Goal: Communication & Community: Connect with others

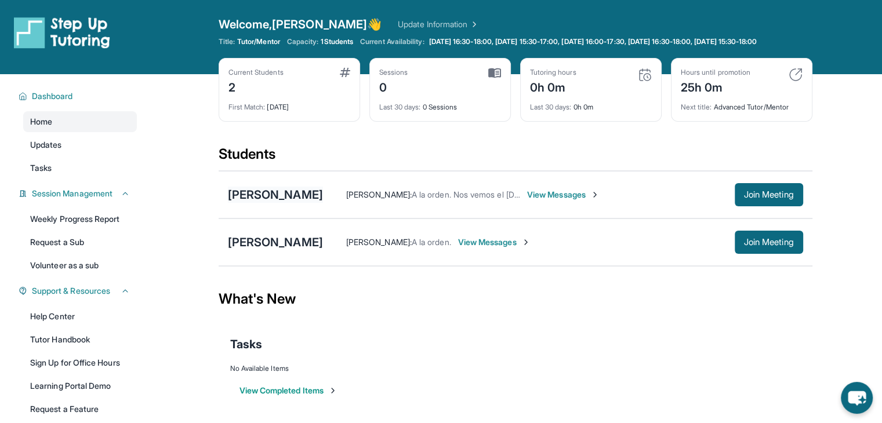
click at [254, 203] on div "[PERSON_NAME]" at bounding box center [275, 195] width 95 height 16
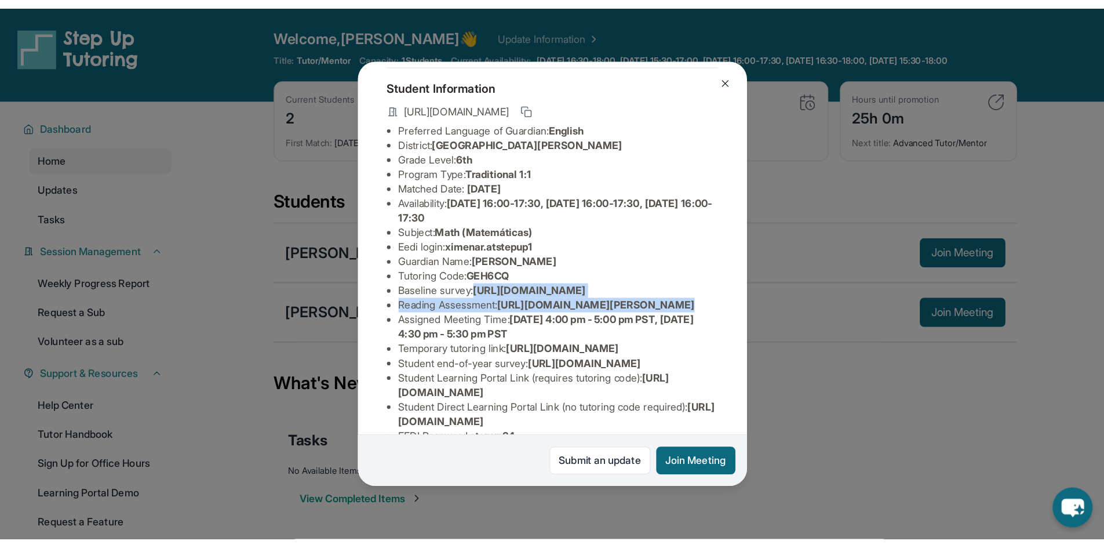
scroll to position [58, 423]
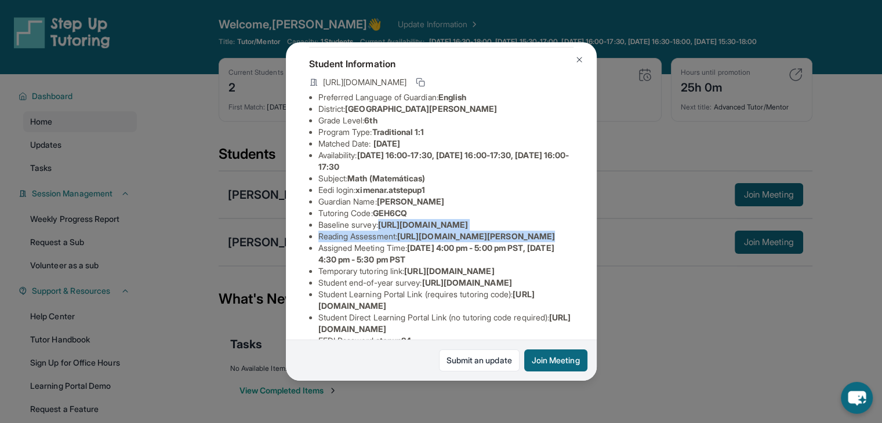
drag, startPoint x: 315, startPoint y: 245, endPoint x: 584, endPoint y: 275, distance: 270.6
click at [584, 275] on div "[PERSON_NAME] Guardian: [PERSON_NAME] Student Information [URL][DOMAIN_NAME] Pr…" at bounding box center [441, 211] width 311 height 339
copy ul "[URL][DOMAIN_NAME] Reading Assessment : [URL][DOMAIN_NAME]?"
click at [580, 61] on img at bounding box center [578, 59] width 9 height 9
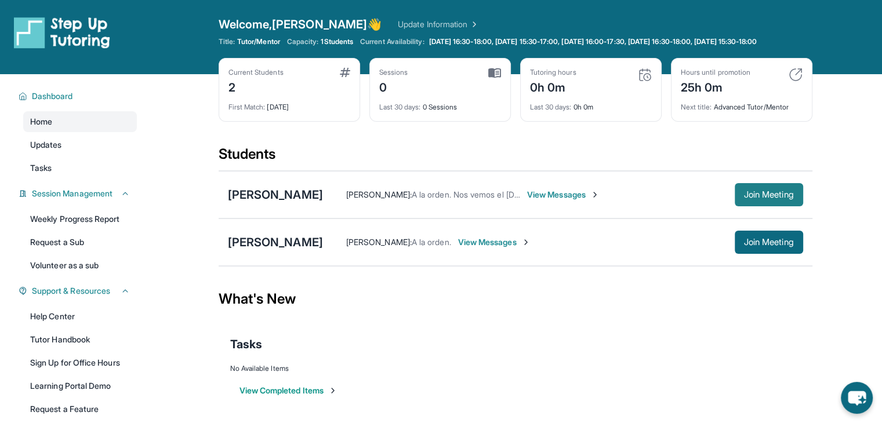
click at [759, 198] on span "Join Meeting" at bounding box center [769, 194] width 50 height 7
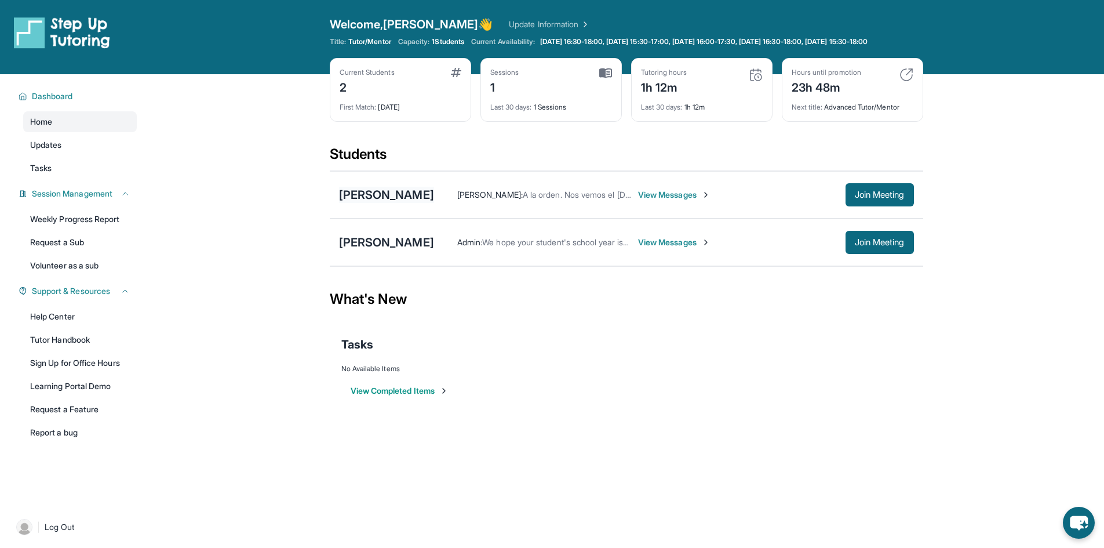
click at [410, 203] on div "[PERSON_NAME]" at bounding box center [386, 195] width 95 height 16
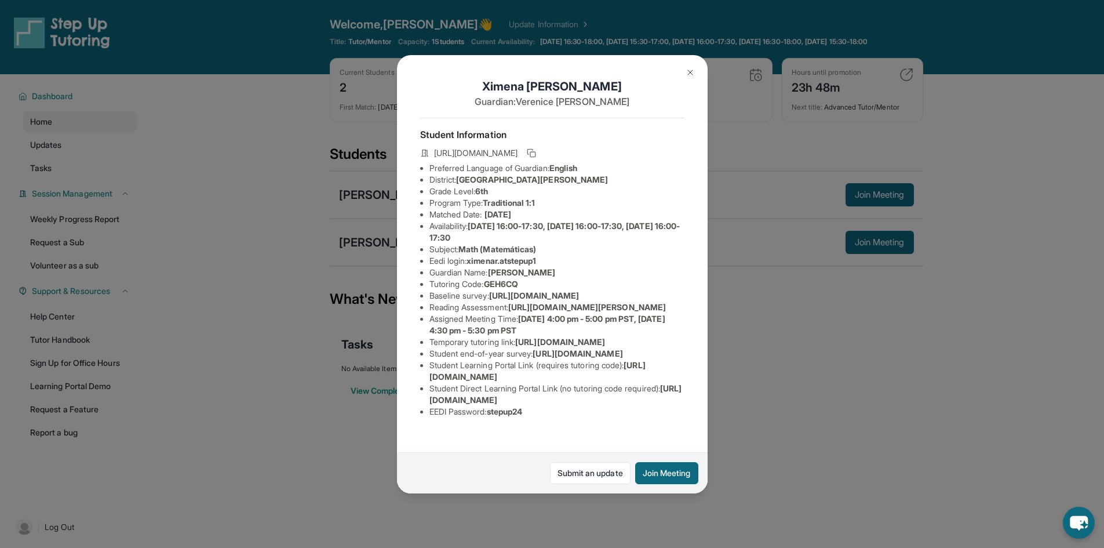
click at [693, 69] on img at bounding box center [690, 72] width 9 height 9
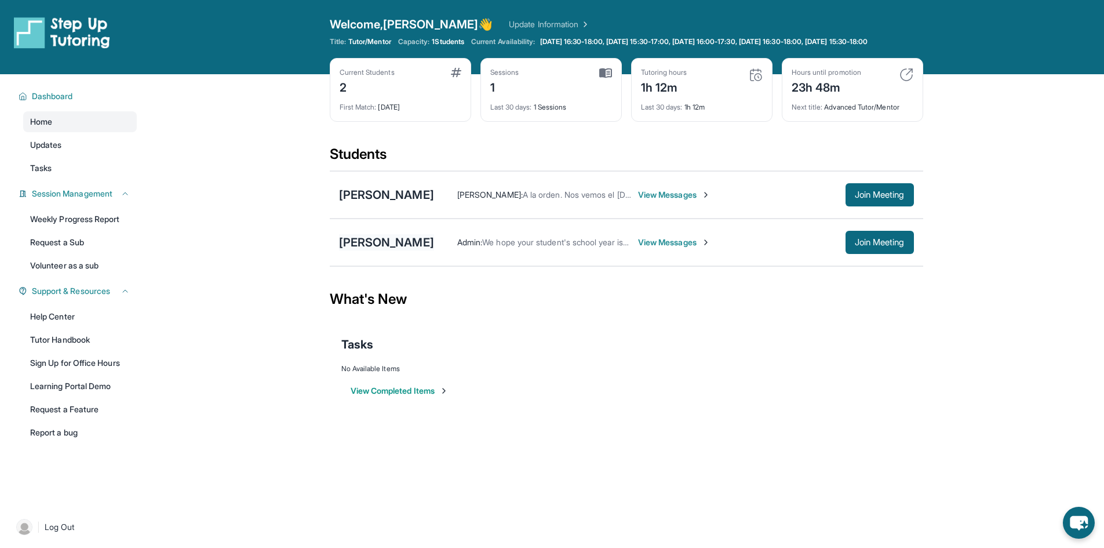
click at [384, 250] on div "[PERSON_NAME]" at bounding box center [386, 242] width 95 height 16
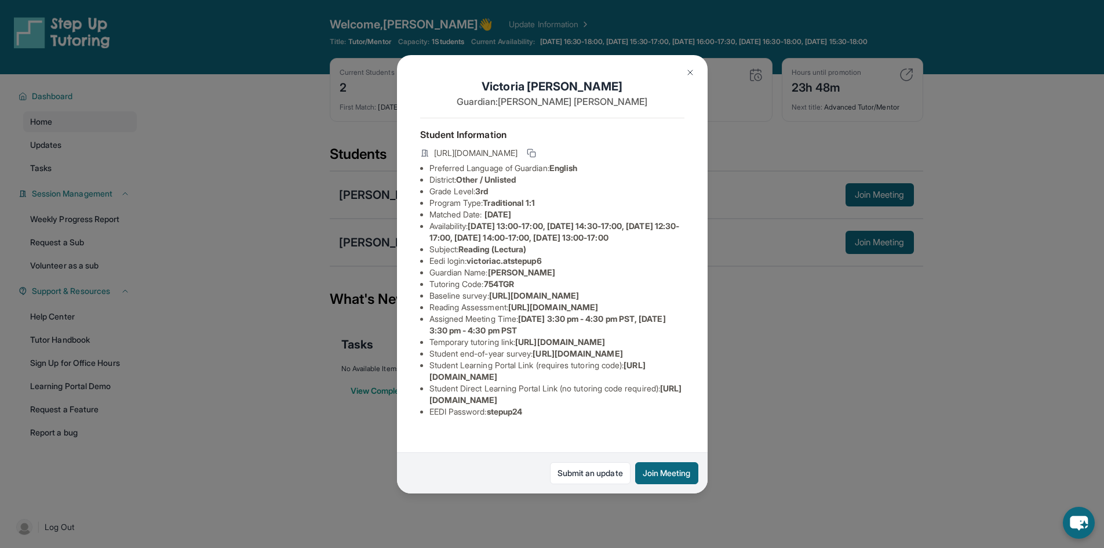
click at [691, 70] on img at bounding box center [690, 72] width 9 height 9
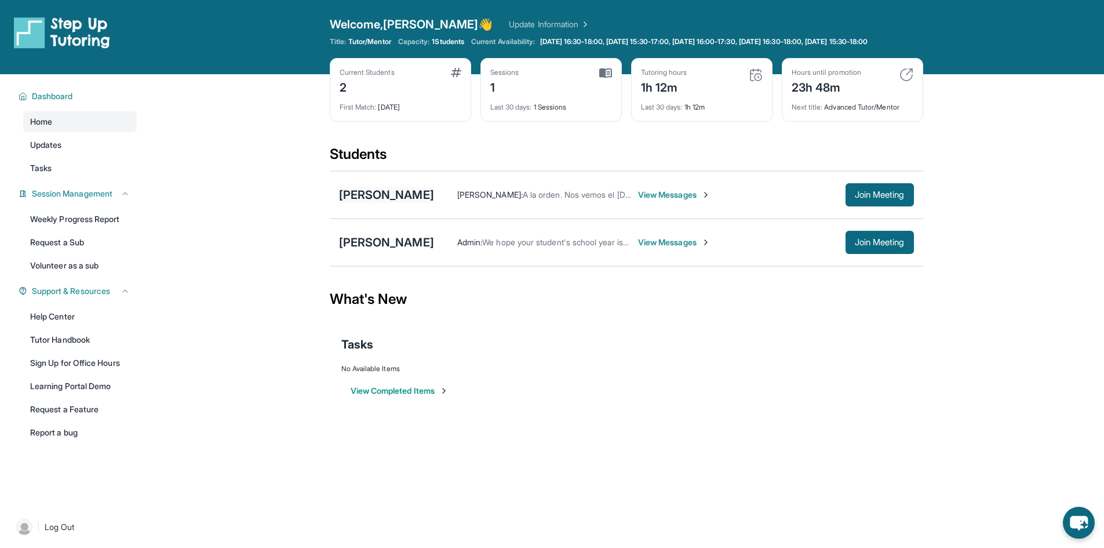
click at [422, 202] on div "[PERSON_NAME]" at bounding box center [386, 195] width 95 height 16
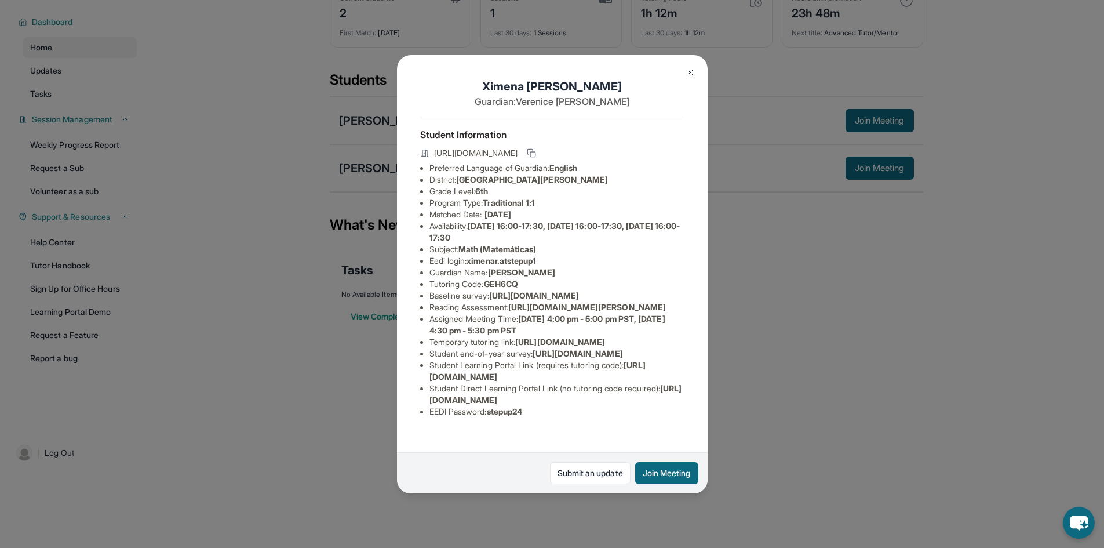
scroll to position [9, 0]
click at [694, 73] on img at bounding box center [690, 72] width 9 height 9
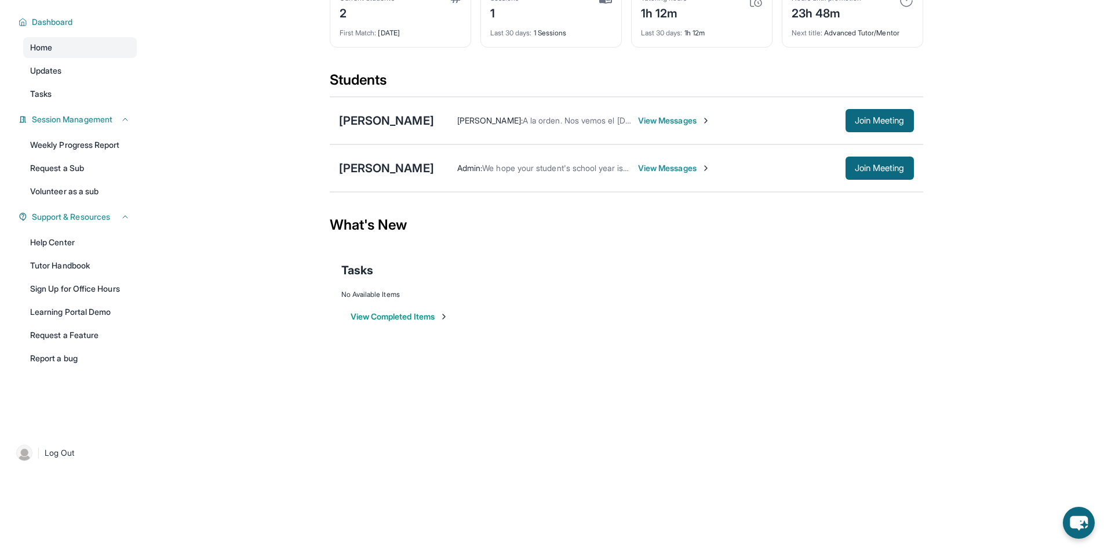
click at [674, 122] on span "View Messages" at bounding box center [674, 121] width 72 height 12
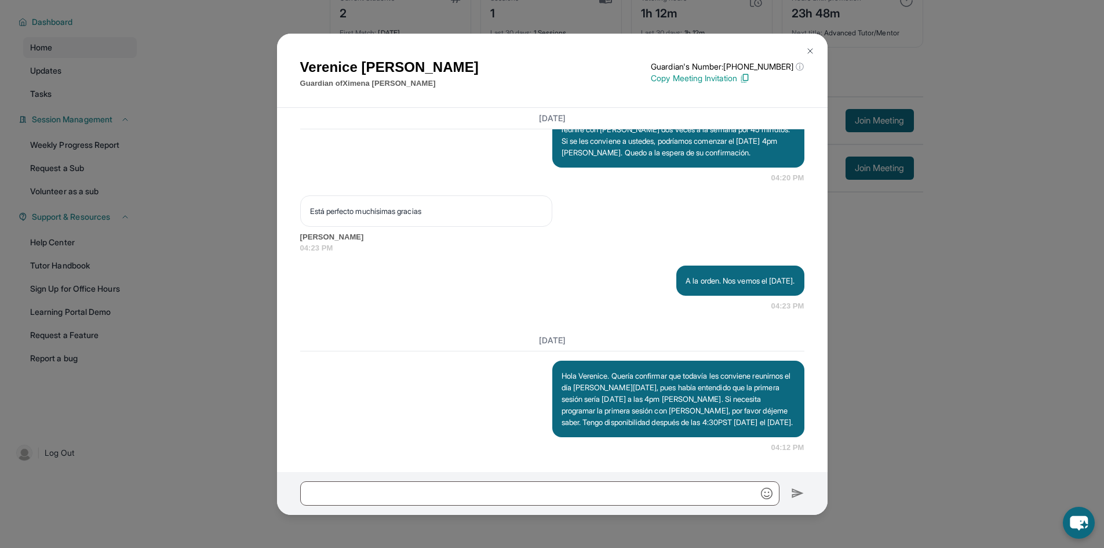
scroll to position [1014, 0]
click at [730, 387] on p "Hola Verenice. Quería confirmar que todavía les conviene reunirnos el día [PERS…" at bounding box center [679, 399] width 234 height 58
click at [667, 387] on p "Hola Verenice. Quería confirmar que todavía les conviene reunirnos el día [PERS…" at bounding box center [679, 399] width 234 height 58
click at [809, 56] on button at bounding box center [810, 50] width 23 height 23
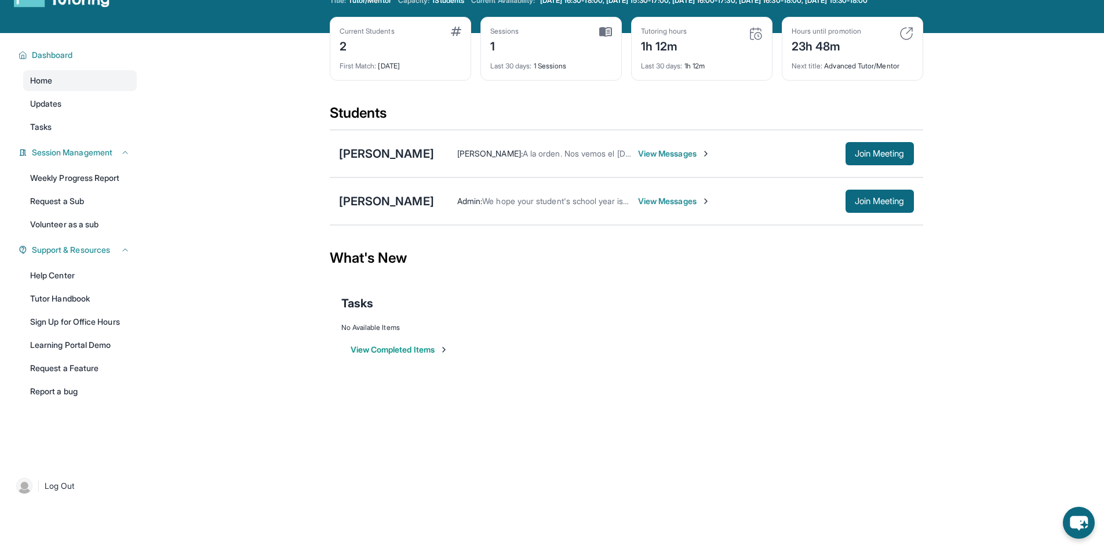
scroll to position [0, 0]
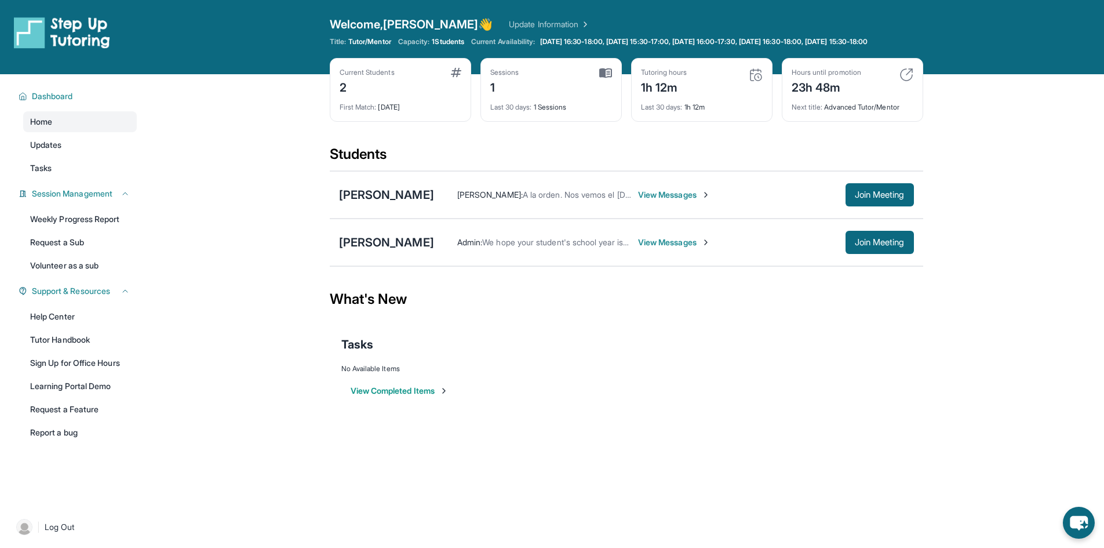
click at [661, 201] on span "View Messages" at bounding box center [674, 195] width 72 height 12
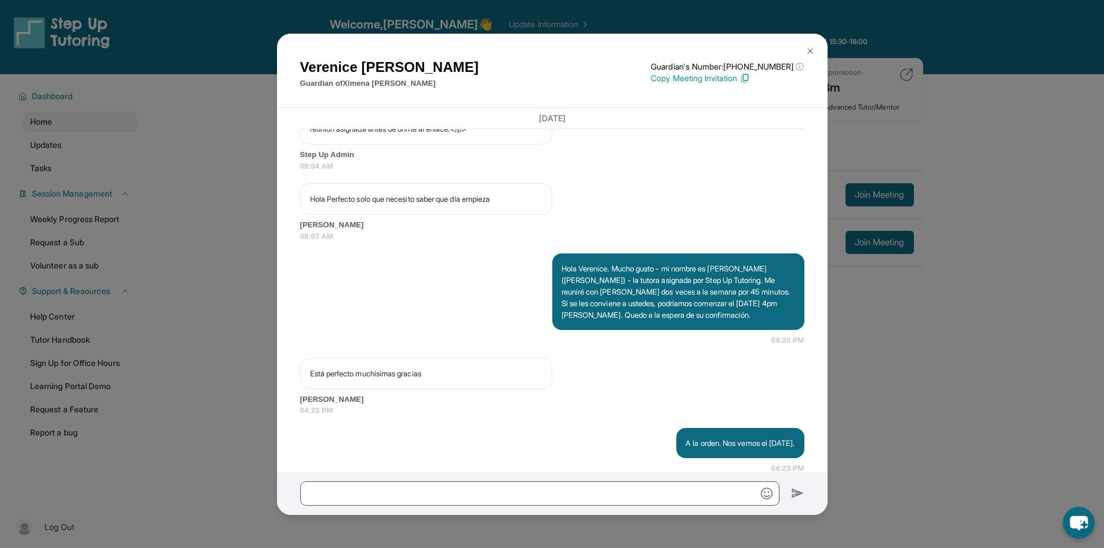
scroll to position [1014, 0]
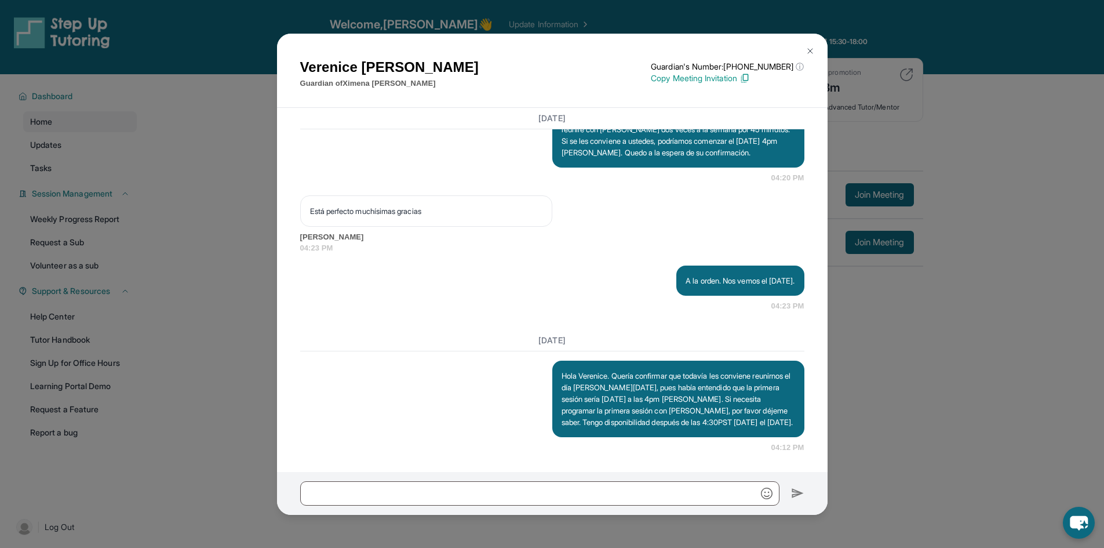
click at [810, 45] on button at bounding box center [810, 50] width 23 height 23
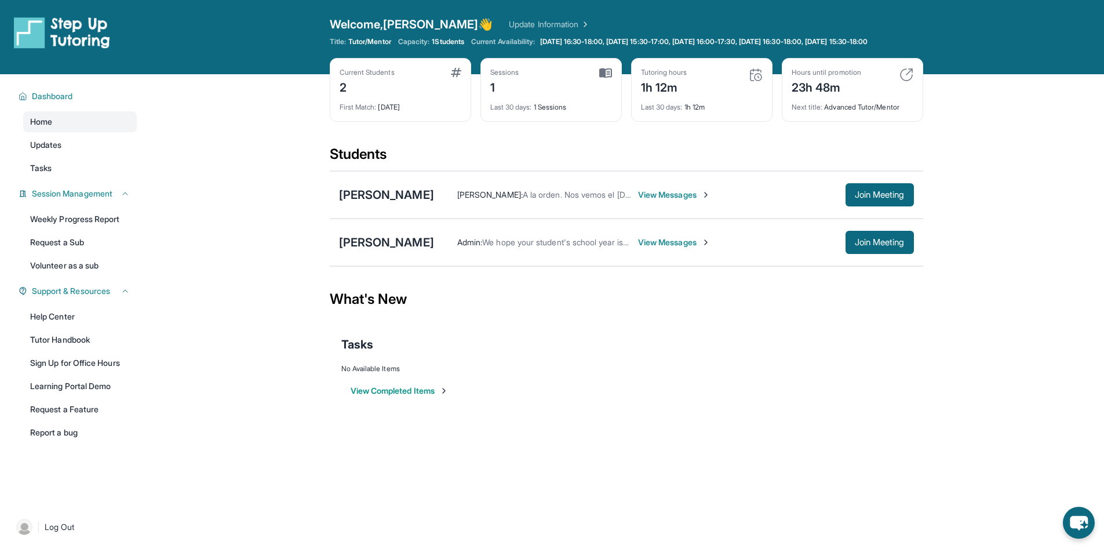
click at [660, 248] on span "View Messages" at bounding box center [674, 242] width 72 height 12
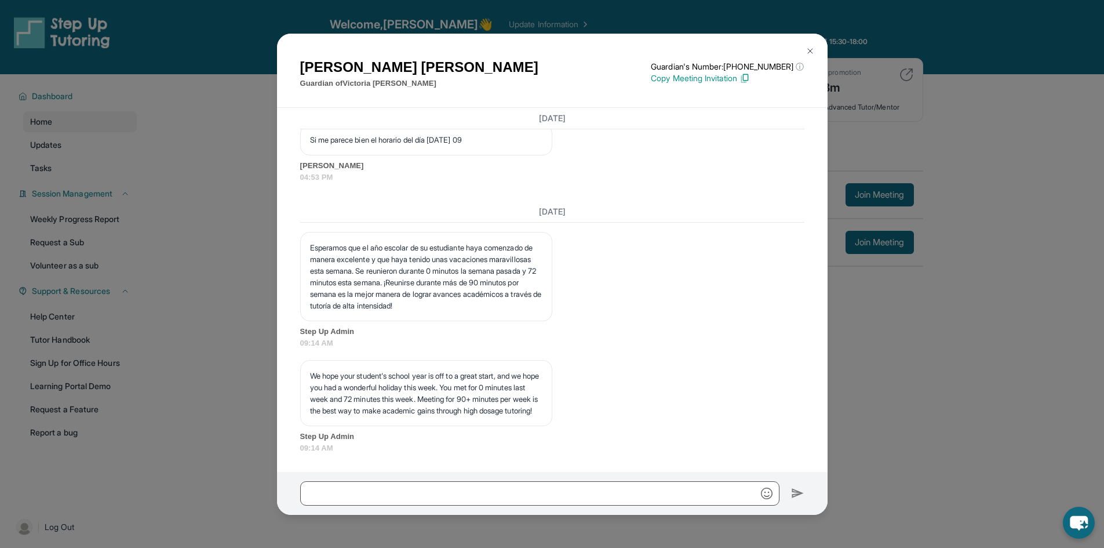
scroll to position [2125, 0]
click at [811, 48] on img at bounding box center [810, 50] width 9 height 9
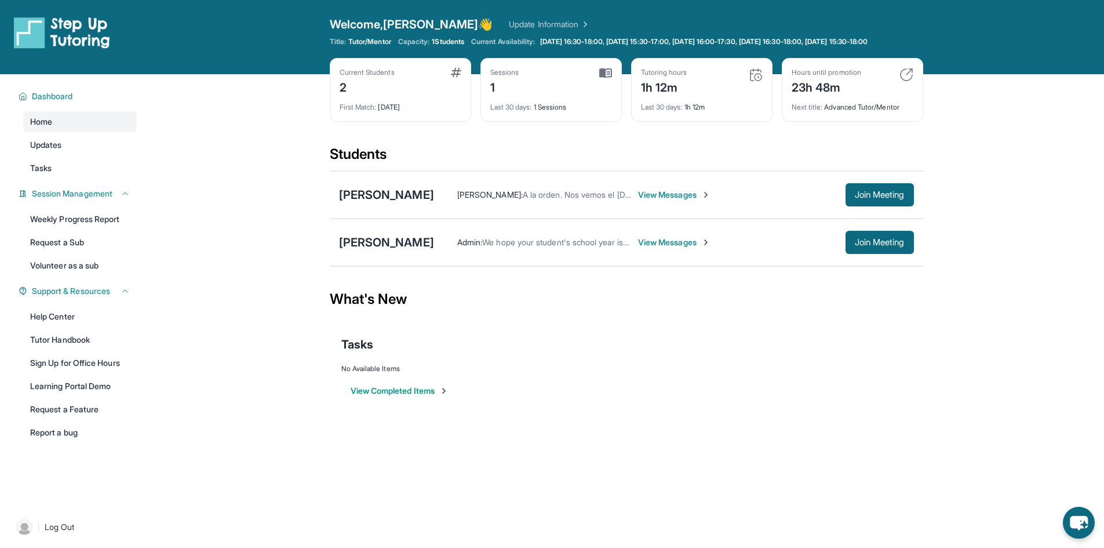
click at [673, 200] on span "View Messages" at bounding box center [674, 195] width 72 height 12
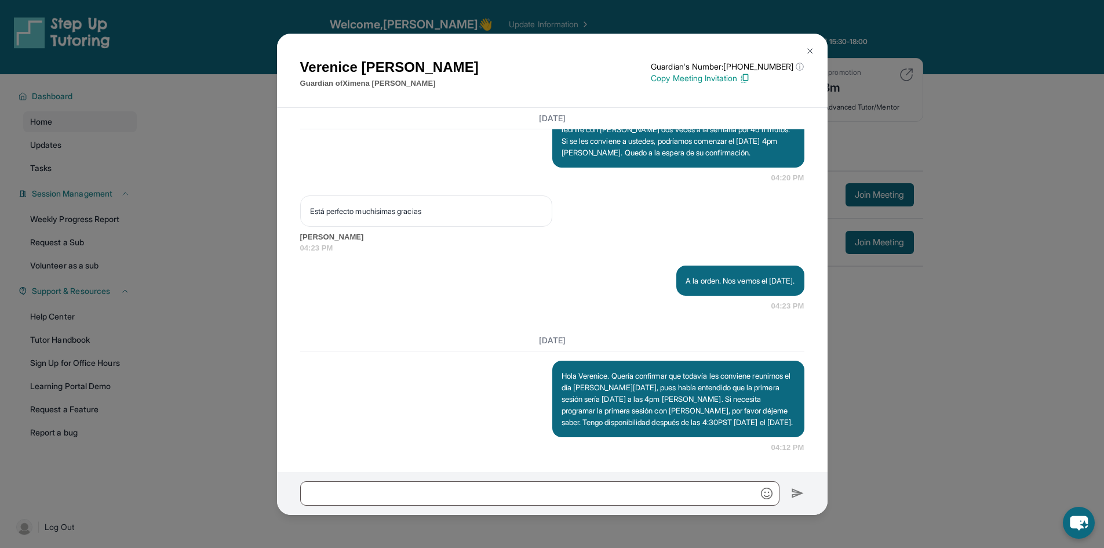
scroll to position [1014, 0]
click at [809, 50] on img at bounding box center [810, 50] width 9 height 9
